Goal: Information Seeking & Learning: Learn about a topic

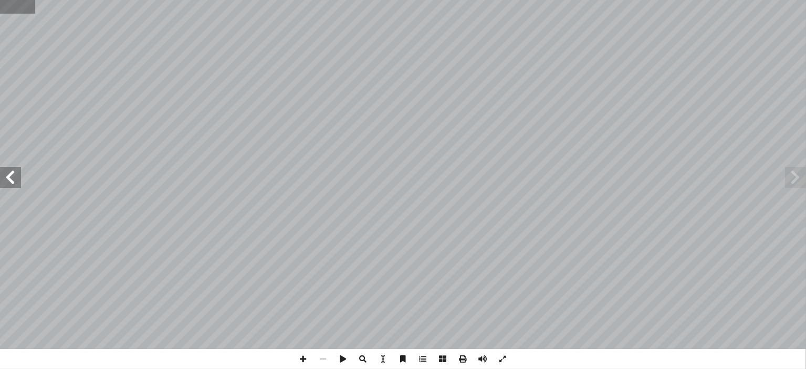
click at [8, 7] on input "text" at bounding box center [17, 7] width 35 height 14
type input "*"
click at [9, 176] on span at bounding box center [10, 177] width 21 height 21
click at [309, 357] on span at bounding box center [303, 359] width 20 height 20
click at [12, 173] on span at bounding box center [10, 177] width 21 height 21
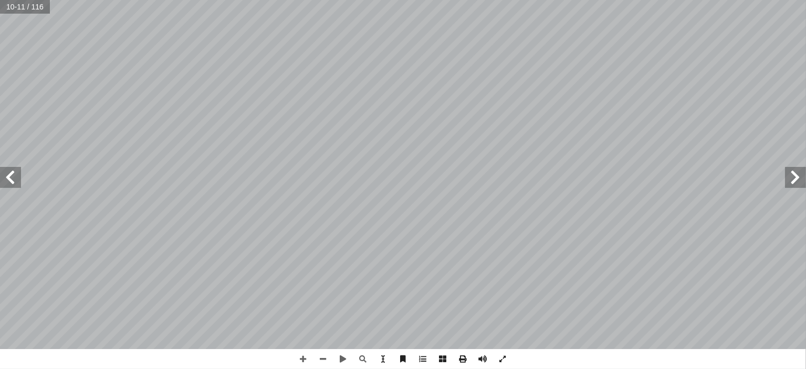
click at [10, 181] on span at bounding box center [10, 177] width 21 height 21
click at [13, 181] on span at bounding box center [10, 177] width 21 height 21
